Goal: Task Accomplishment & Management: Use online tool/utility

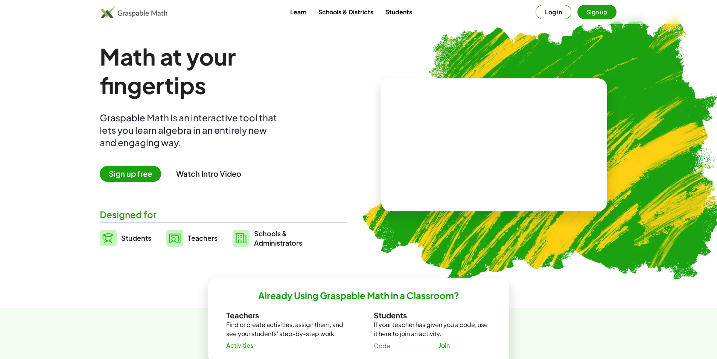
click at [144, 176] on span "Sign up free" at bounding box center [130, 174] width 61 height 16
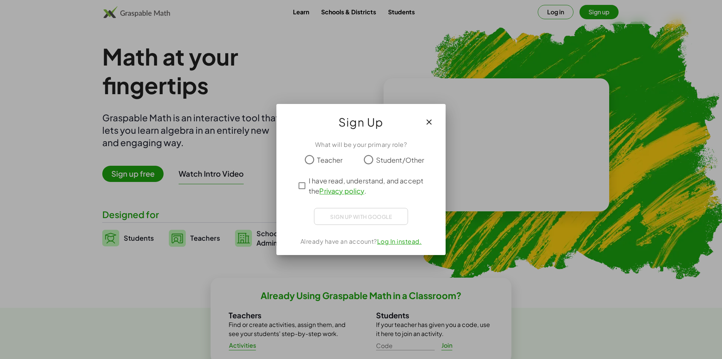
click at [383, 159] on span "Student/Other" at bounding box center [400, 160] width 49 height 10
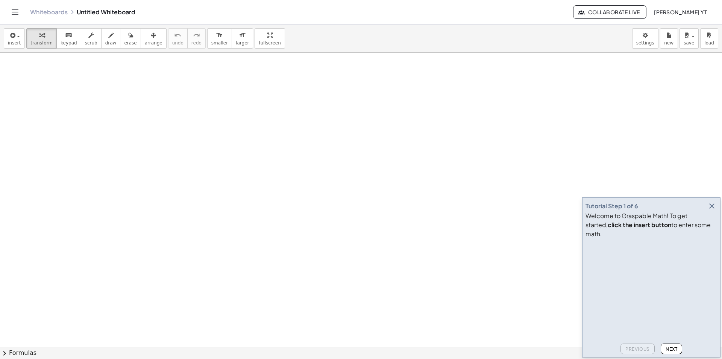
click at [713, 210] on icon "button" at bounding box center [712, 205] width 9 height 9
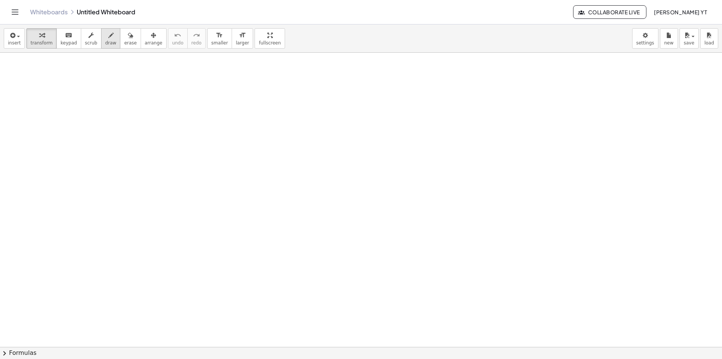
click at [105, 41] on span "draw" at bounding box center [110, 42] width 11 height 5
drag, startPoint x: 232, startPoint y: 138, endPoint x: 232, endPoint y: 159, distance: 21.5
drag, startPoint x: 239, startPoint y: 146, endPoint x: 241, endPoint y: 156, distance: 10.0
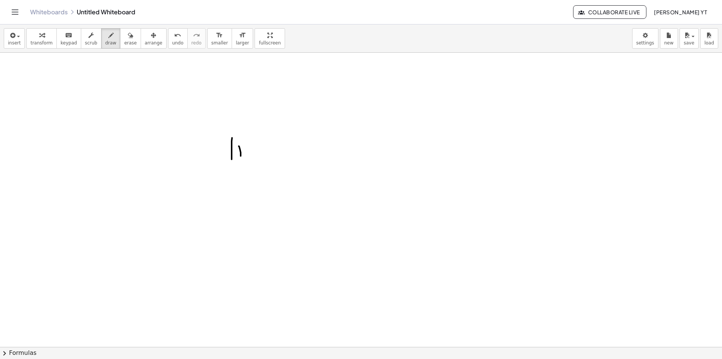
drag, startPoint x: 237, startPoint y: 150, endPoint x: 242, endPoint y: 150, distance: 4.5
drag, startPoint x: 252, startPoint y: 150, endPoint x: 261, endPoint y: 155, distance: 9.9
drag, startPoint x: 261, startPoint y: 154, endPoint x: 266, endPoint y: 151, distance: 5.6
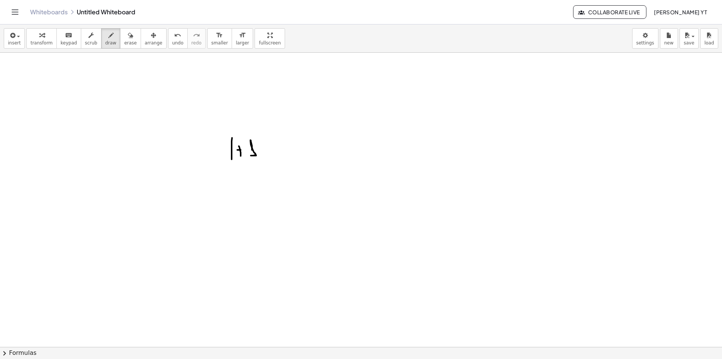
drag, startPoint x: 259, startPoint y: 147, endPoint x: 273, endPoint y: 147, distance: 14.3
drag, startPoint x: 275, startPoint y: 145, endPoint x: 280, endPoint y: 125, distance: 21.0
